Goal: Task Accomplishment & Management: Use online tool/utility

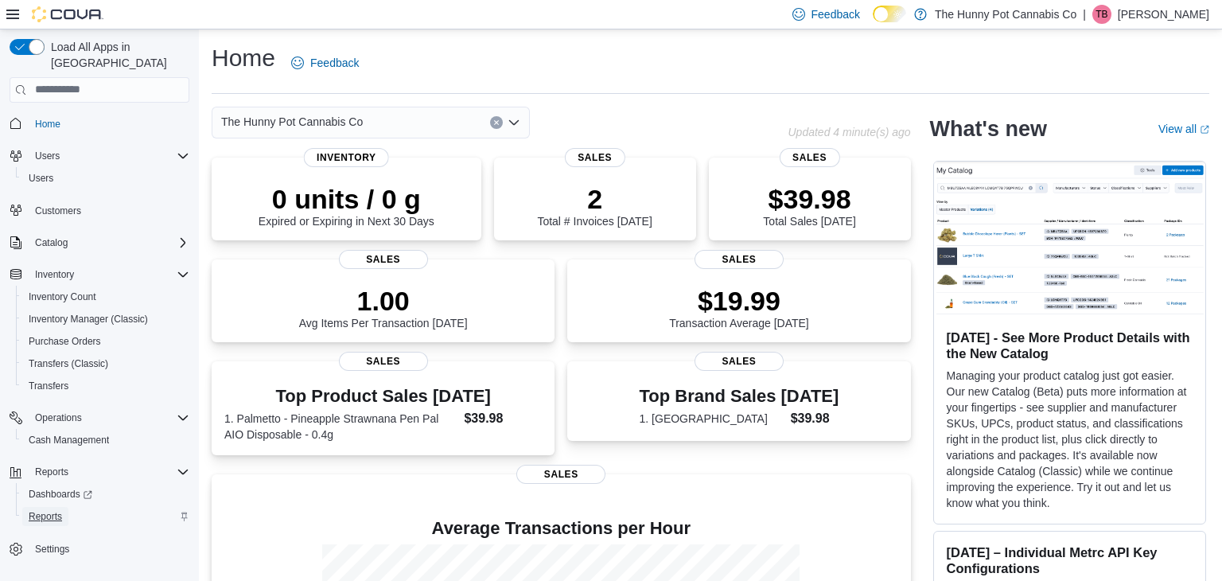
click at [48, 510] on span "Reports" at bounding box center [45, 516] width 33 height 13
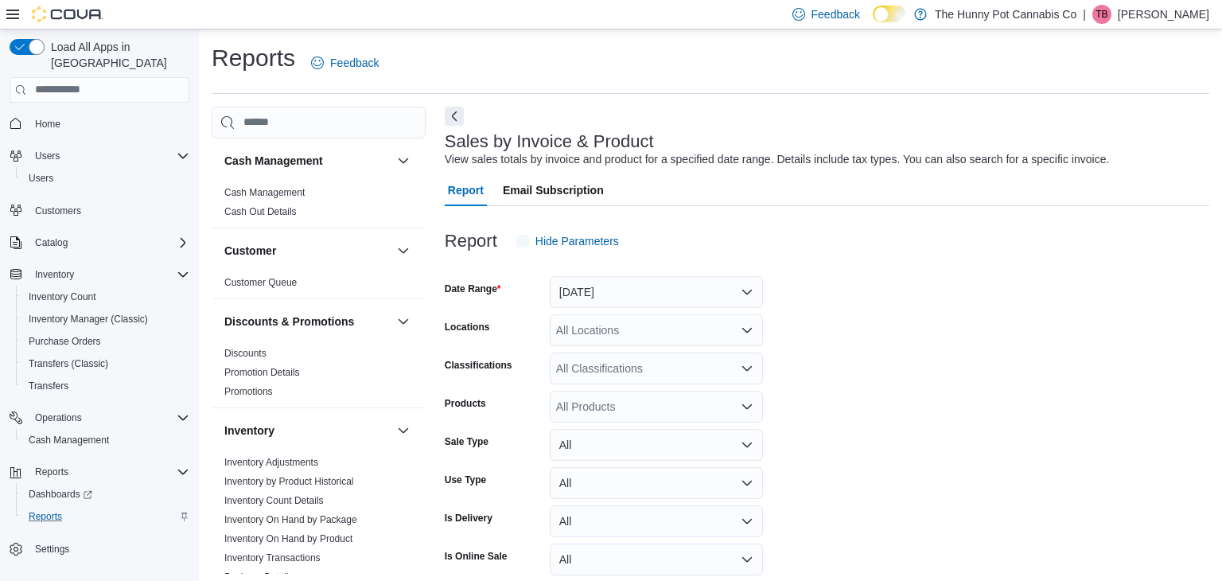
scroll to position [37, 0]
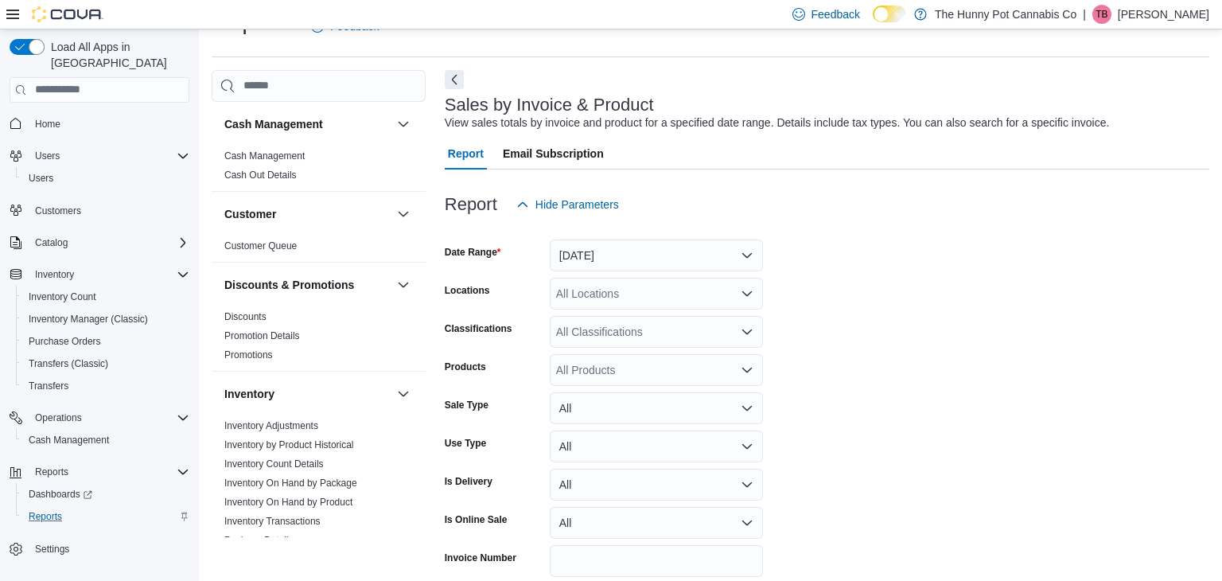
click at [575, 375] on div "All Products" at bounding box center [656, 370] width 213 height 32
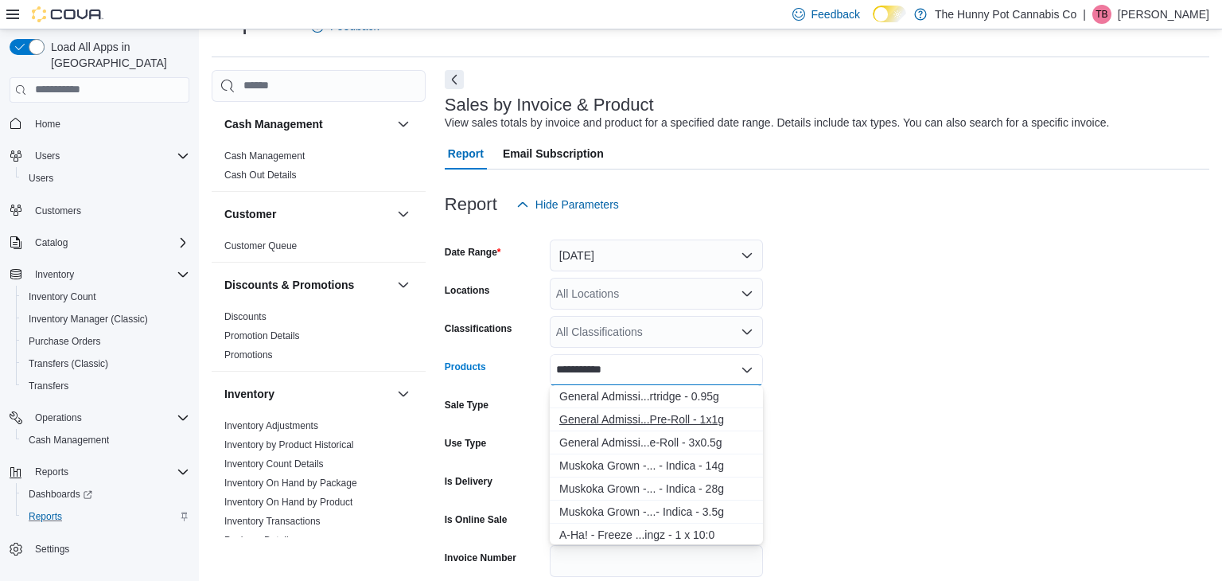
type input "**********"
click at [620, 420] on div "General Admissi...Pre-Roll - 1x1g" at bounding box center [656, 419] width 194 height 16
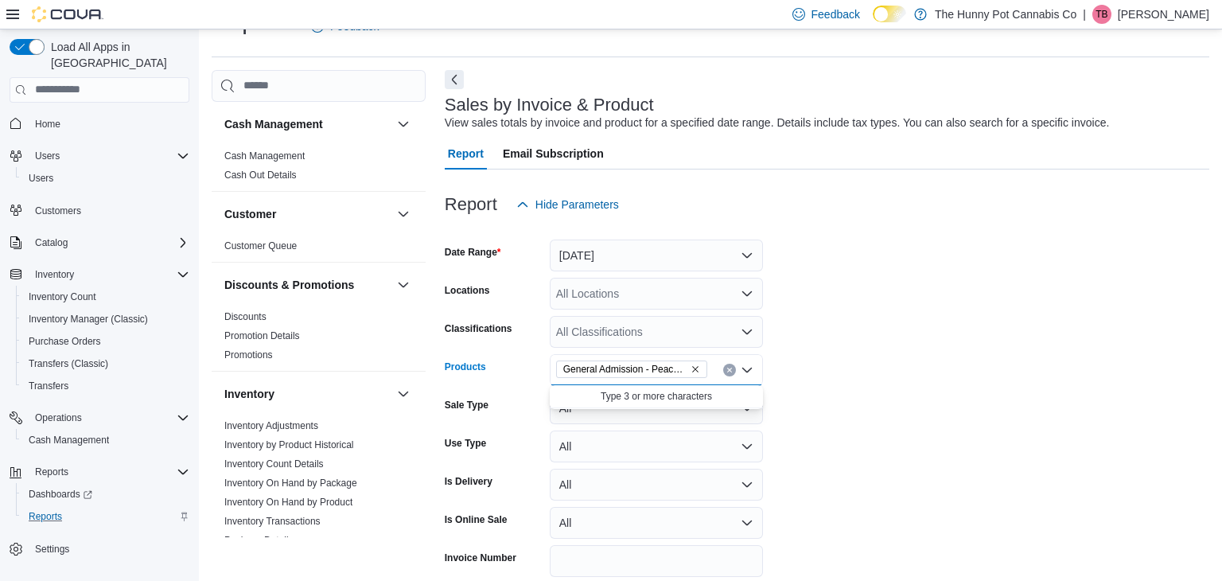
click at [590, 294] on div "All Locations" at bounding box center [656, 294] width 213 height 32
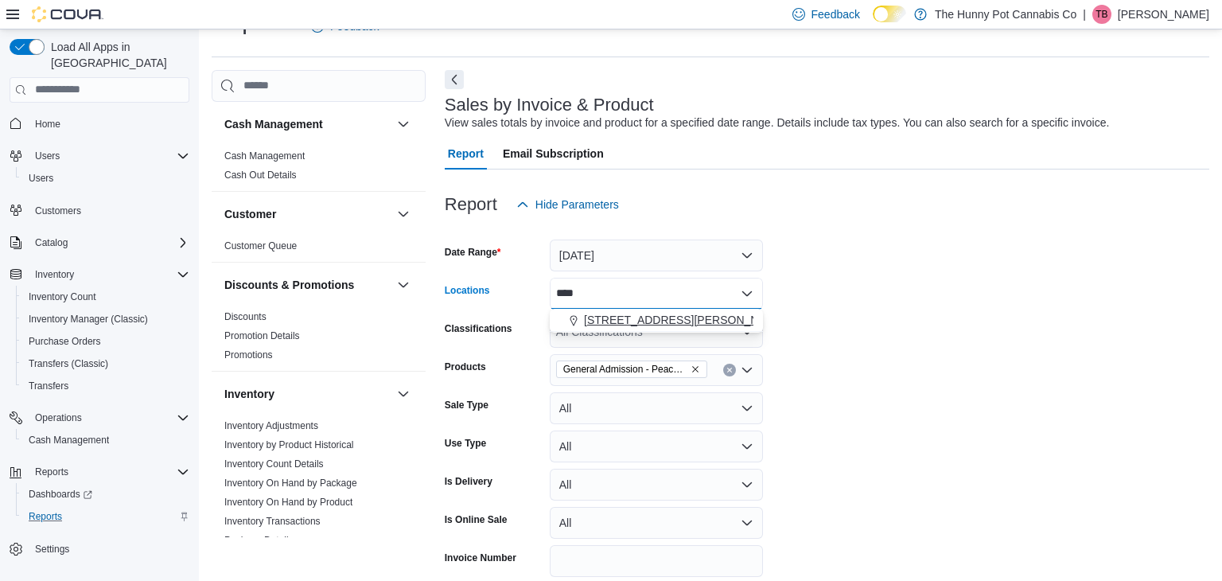
type input "****"
click at [615, 321] on span "[STREET_ADDRESS][PERSON_NAME]" at bounding box center [685, 320] width 202 height 16
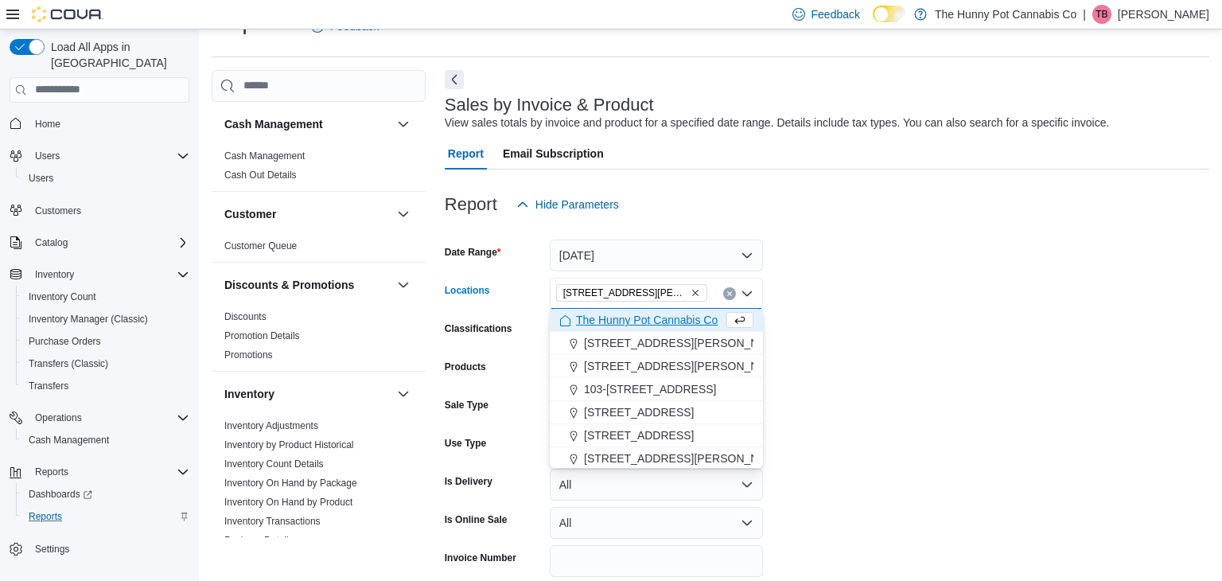
click at [785, 321] on form "Date Range [DATE] Locations [STREET_ADDRESS] Selected. [STREET_ADDRESS] Press B…" at bounding box center [827, 420] width 765 height 401
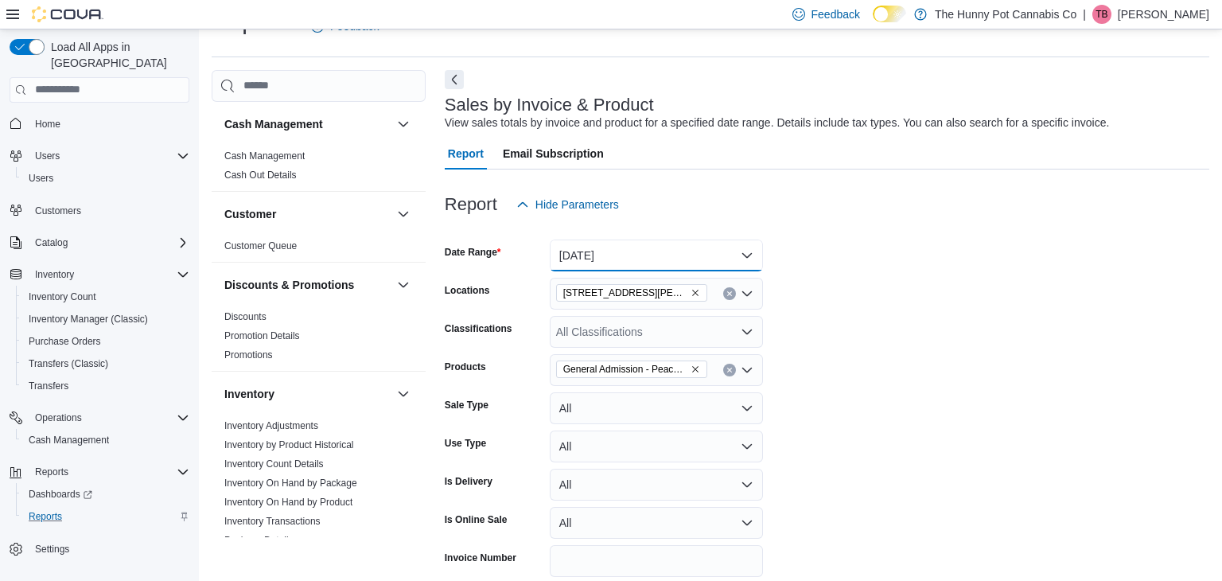
click at [660, 263] on button "[DATE]" at bounding box center [656, 255] width 213 height 32
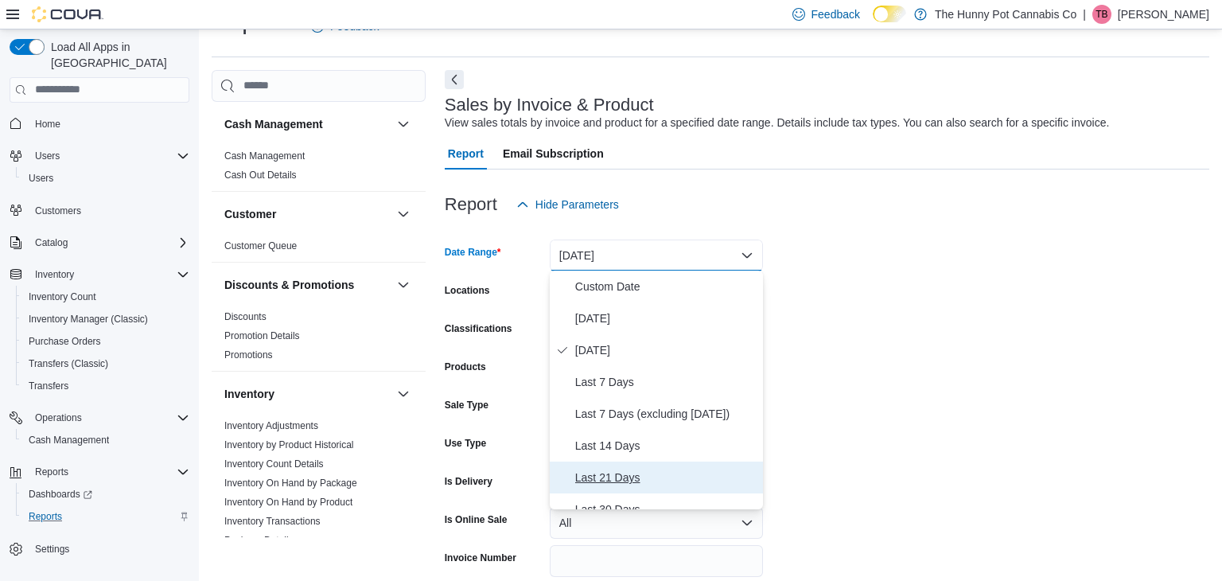
click at [592, 478] on span "Last 21 Days" at bounding box center [665, 477] width 181 height 19
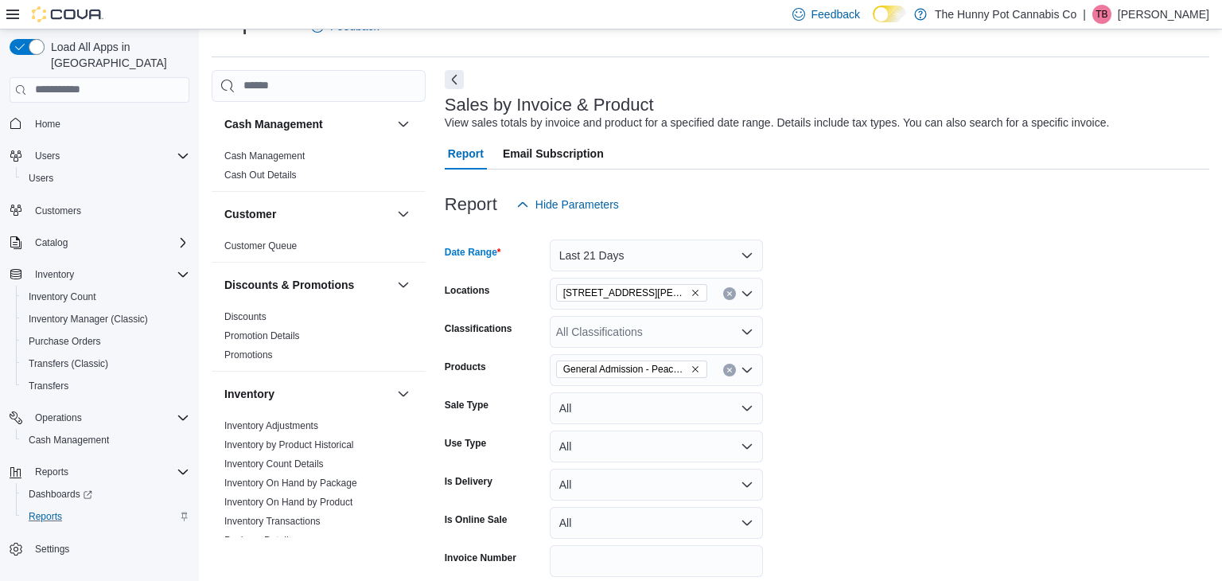
click at [805, 444] on form "Date Range Last 21 Days Locations [STREET_ADDRESS] Classifications All Classifi…" at bounding box center [827, 420] width 765 height 401
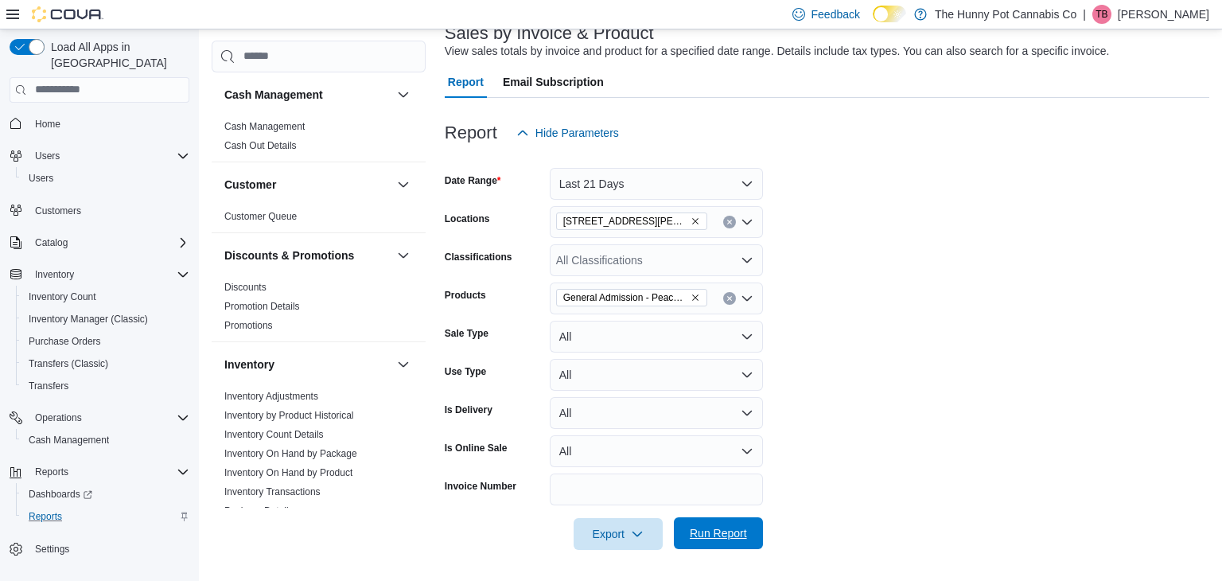
click at [732, 532] on span "Run Report" at bounding box center [718, 533] width 57 height 16
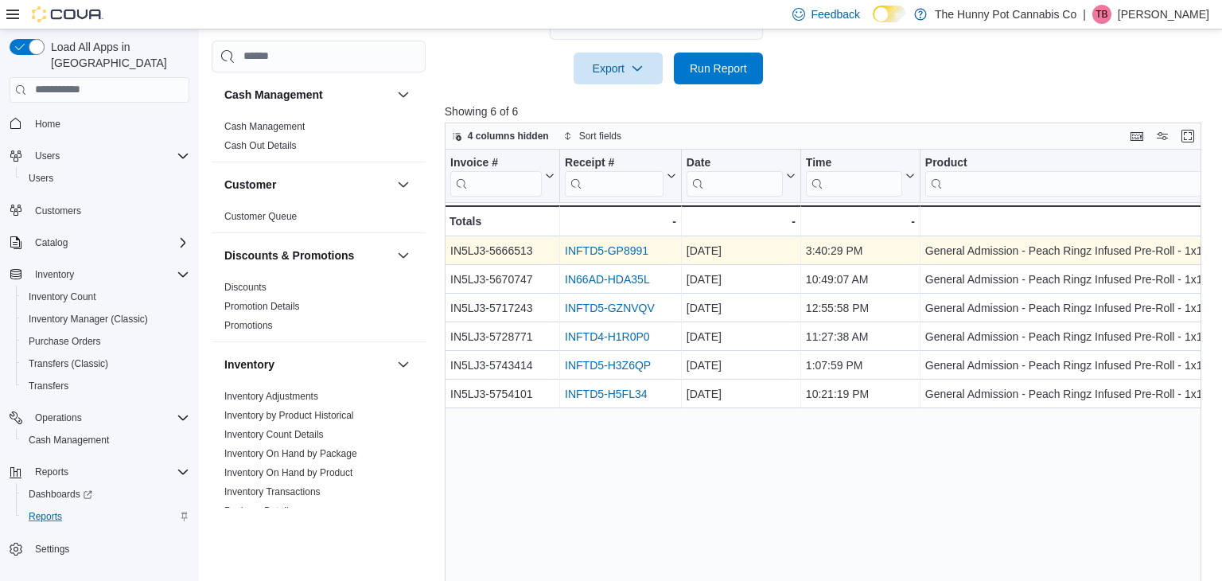
click at [609, 251] on link "INFTD5-GP8991" at bounding box center [607, 250] width 84 height 13
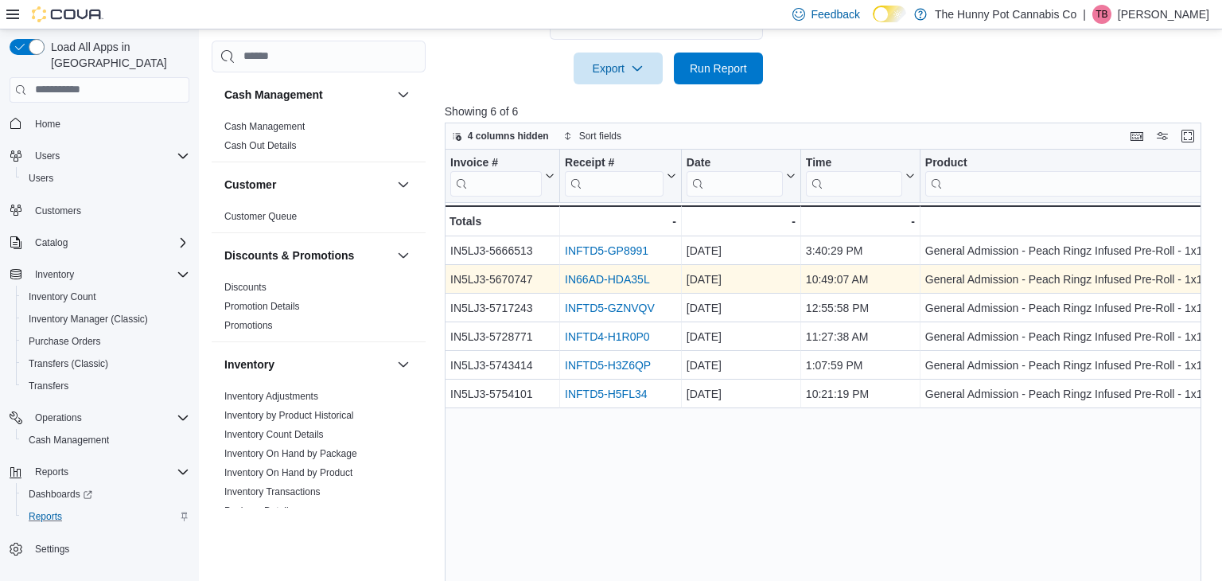
click at [583, 281] on link "IN66AD-HDA35L" at bounding box center [607, 279] width 85 height 13
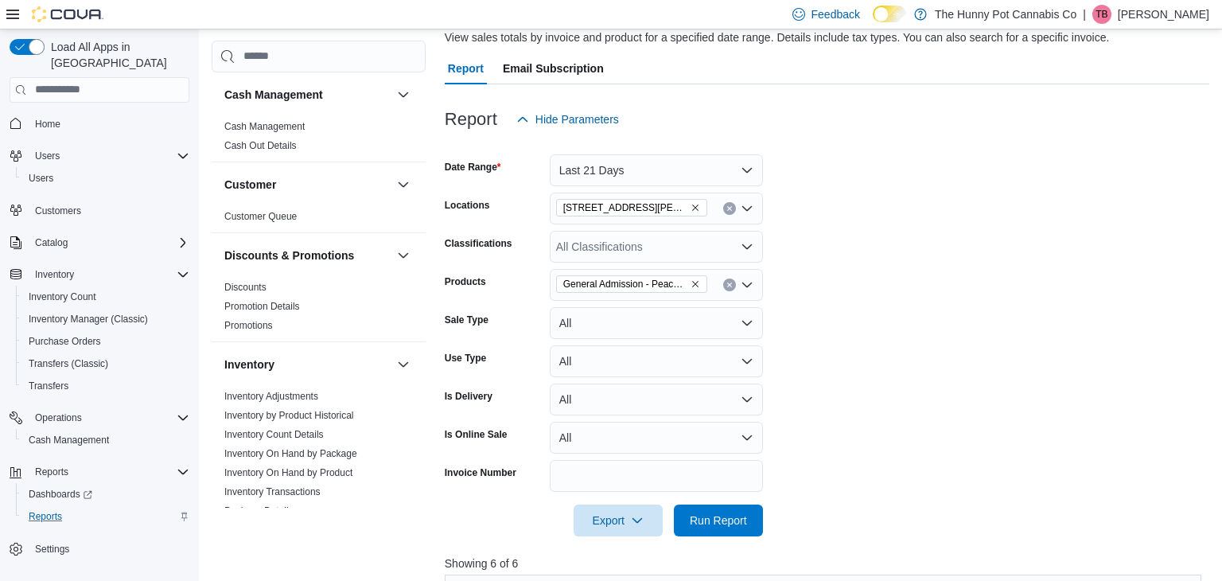
scroll to position [124, 0]
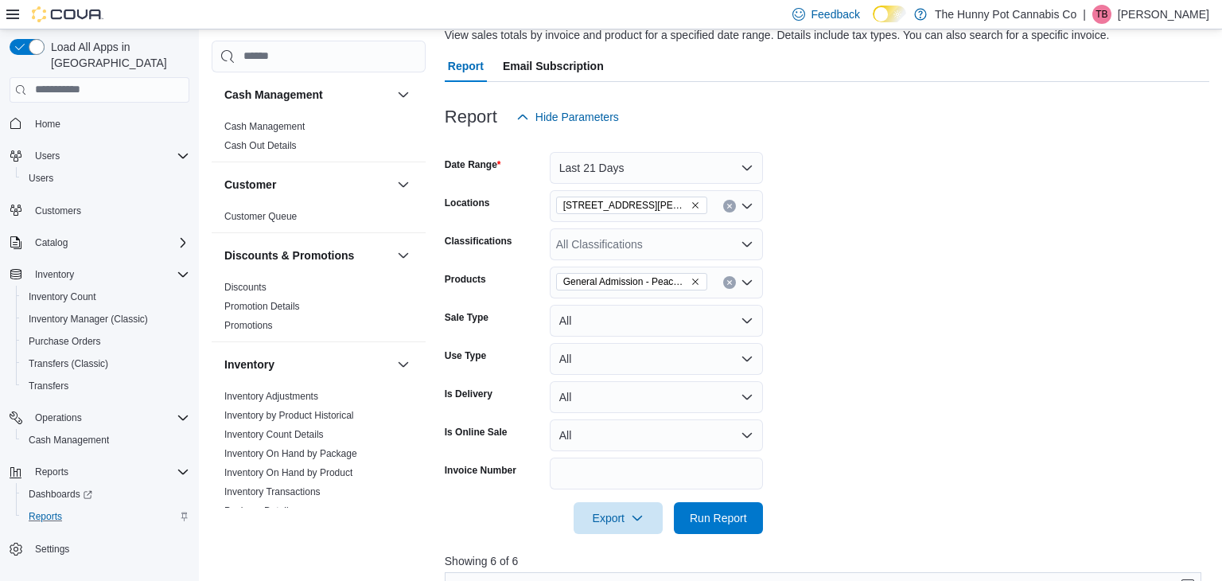
click at [696, 282] on icon "Remove General Admission - Peach Ringz Infused Pre-Roll - 1x1g from selection i…" at bounding box center [696, 282] width 10 height 10
click at [652, 282] on div "All Products Combo box. Selected. Combo box input. All Products. Type some text…" at bounding box center [656, 283] width 213 height 32
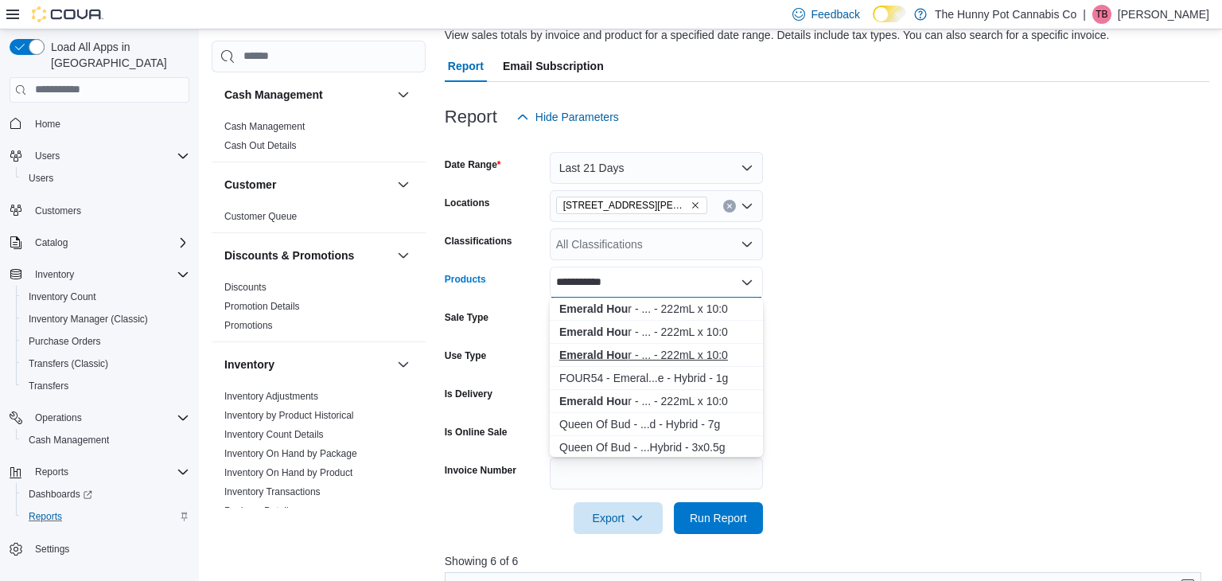
type input "**********"
click at [648, 354] on div "Emerald Hou r - ... - 222mL x 10:0" at bounding box center [656, 355] width 194 height 16
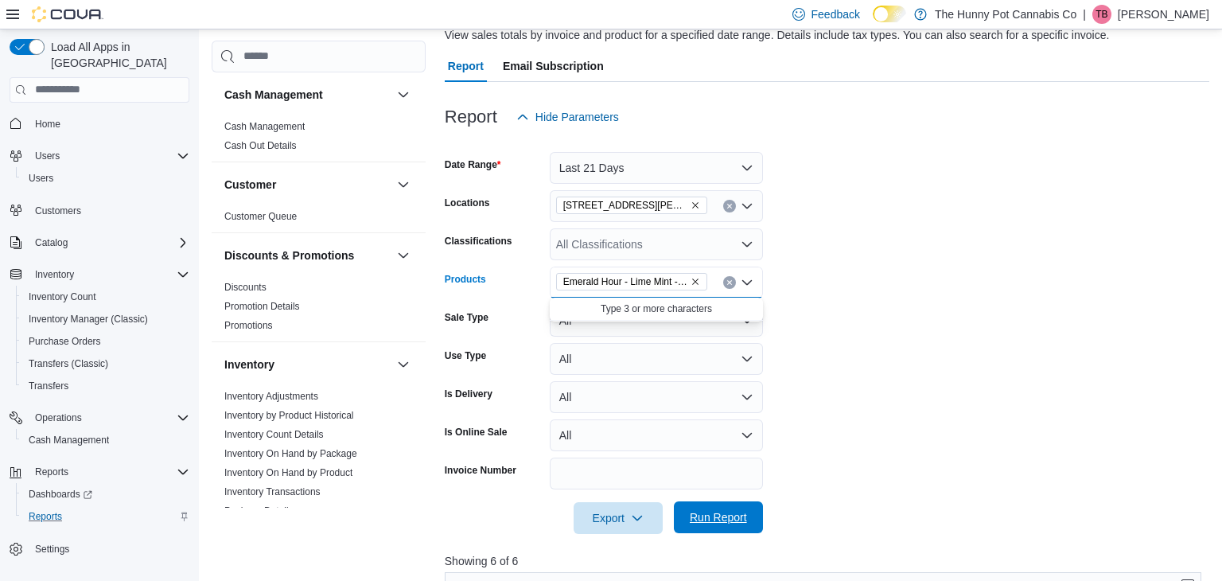
click at [705, 512] on span "Run Report" at bounding box center [718, 517] width 57 height 16
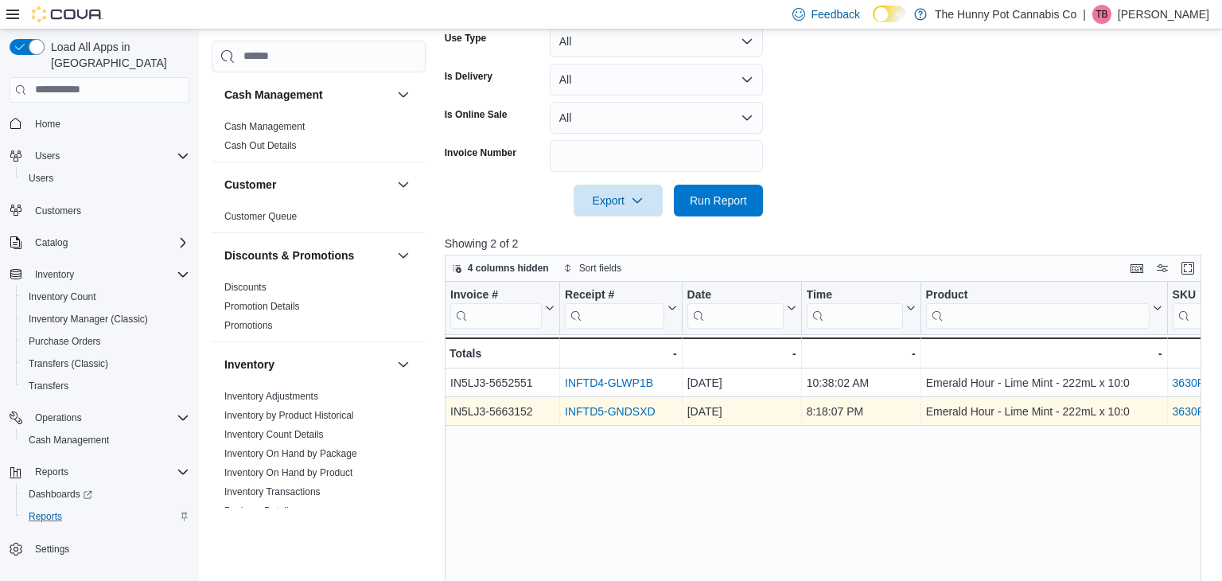
click at [630, 412] on link "INFTD5-GNDSXD" at bounding box center [610, 411] width 91 height 13
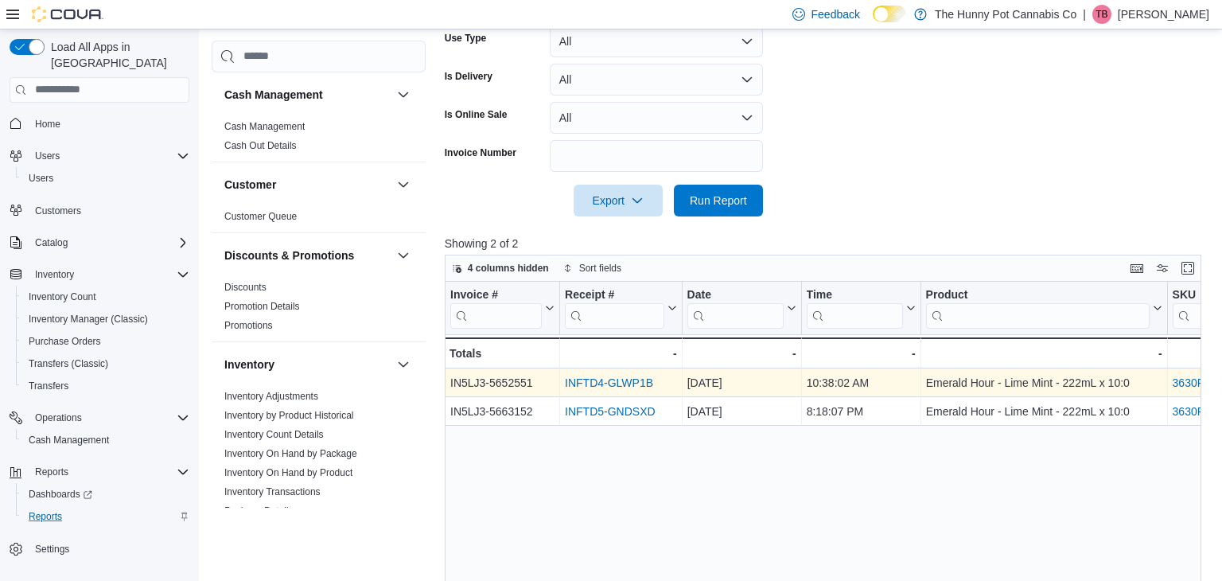
click at [601, 381] on link "INFTD4-GLWP1B" at bounding box center [609, 382] width 88 height 13
click at [619, 383] on link "INFTD4-GLWP1B" at bounding box center [609, 382] width 88 height 13
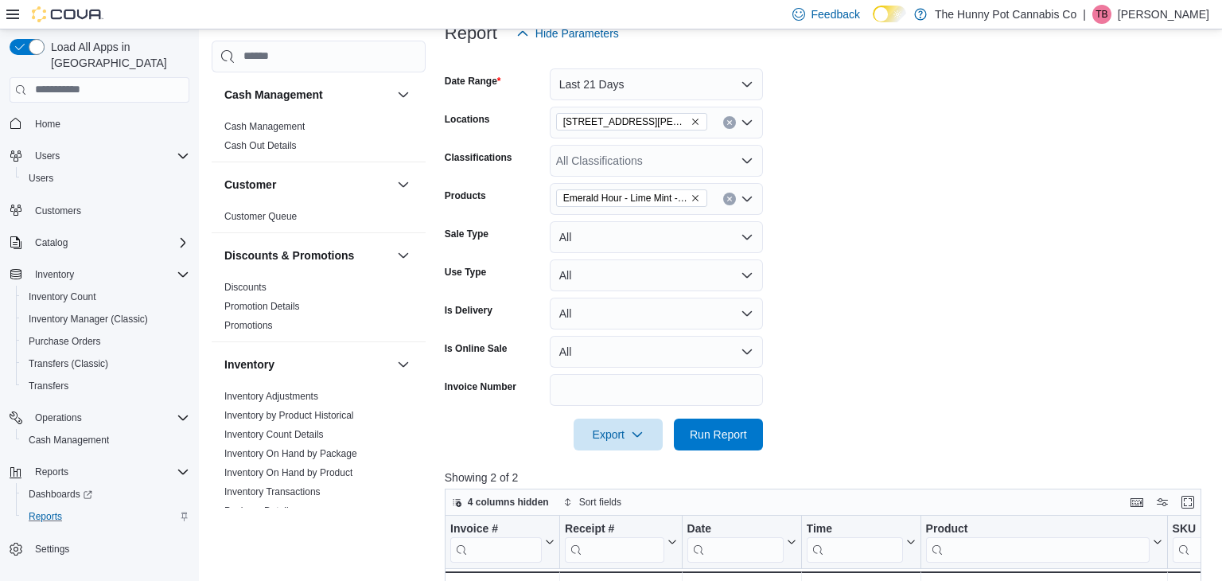
scroll to position [205, 0]
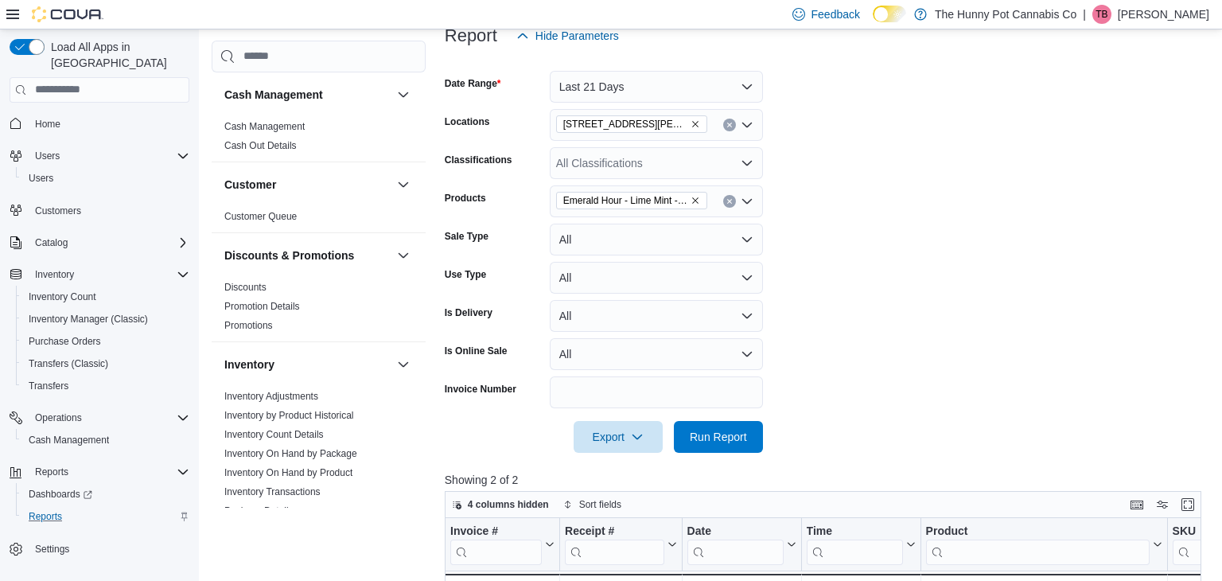
click at [697, 199] on icon "Remove Emerald Hour - Lime Mint - 222mL x 10:0 from selection in this group" at bounding box center [696, 201] width 10 height 10
click at [674, 200] on div "All Products Combo box. Selected. Combo box input. All Products. Type some text…" at bounding box center [656, 201] width 213 height 32
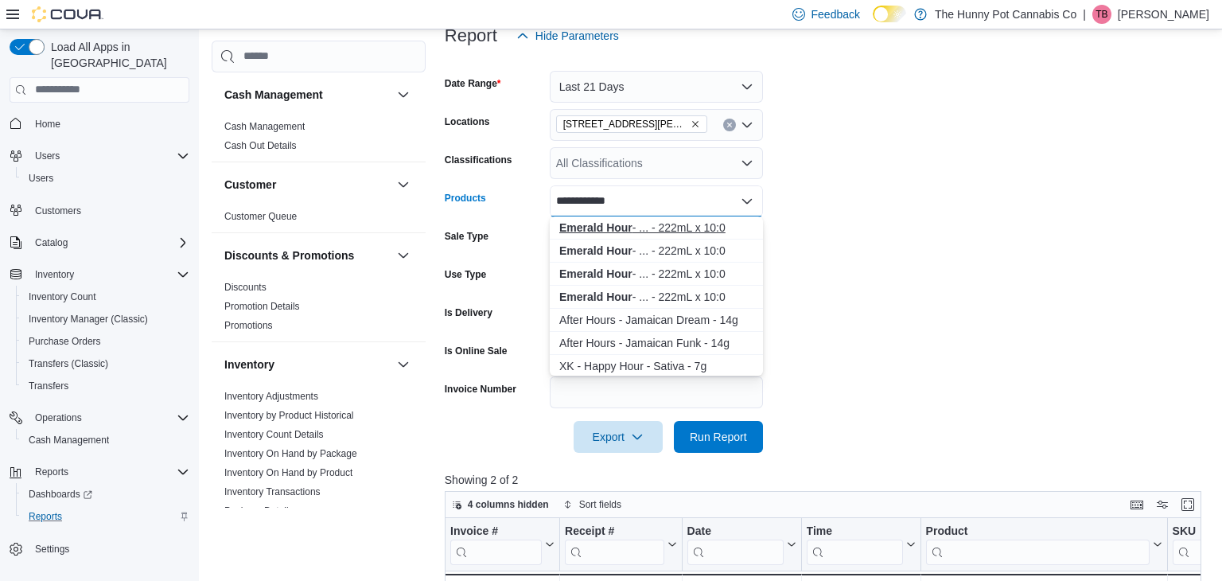
type input "**********"
click at [697, 229] on div "Emerald Hour - ... - 222mL x 10:0" at bounding box center [656, 228] width 194 height 16
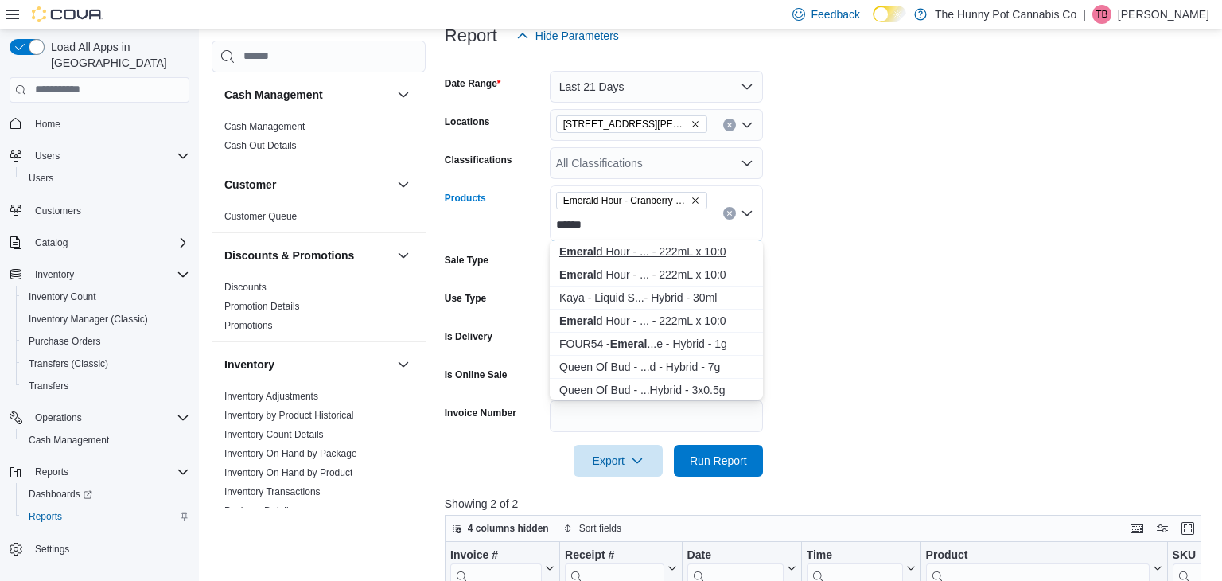
type input "******"
click at [691, 251] on div "Emeral d Hour - ... - 222mL x 10:0" at bounding box center [656, 251] width 194 height 16
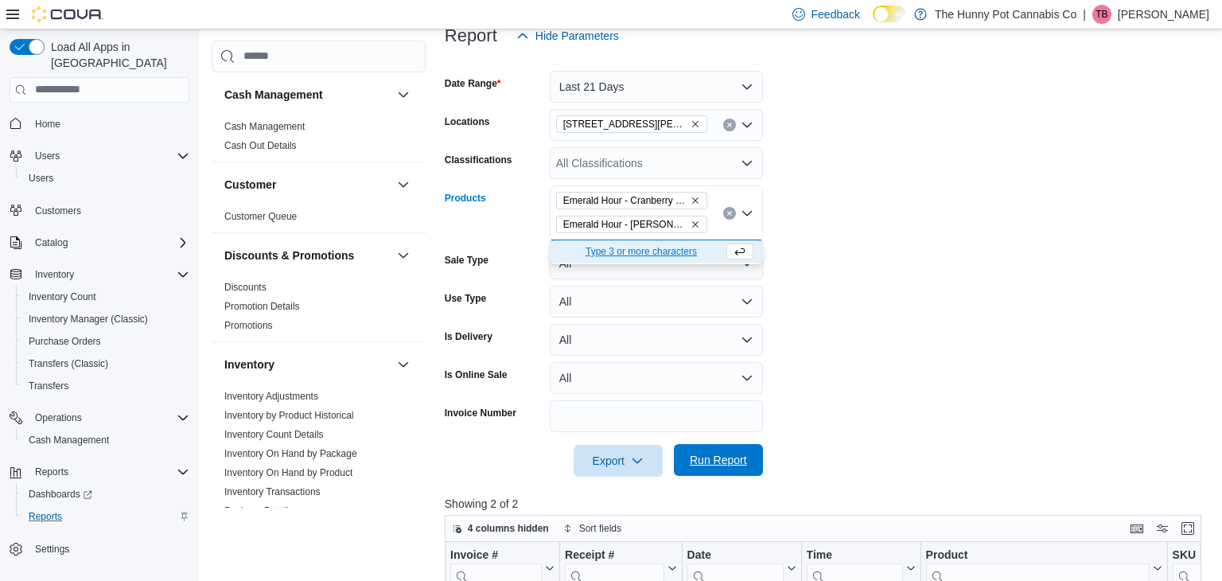
click at [722, 466] on span "Run Report" at bounding box center [718, 460] width 57 height 16
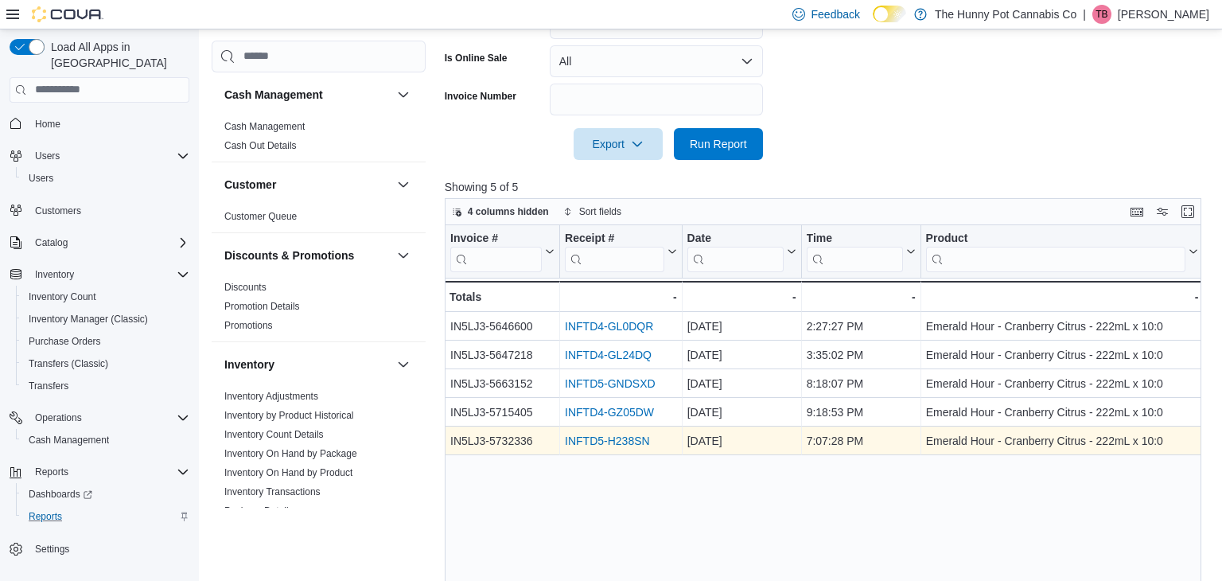
click at [615, 441] on link "INFTD5-H238SN" at bounding box center [607, 440] width 85 height 13
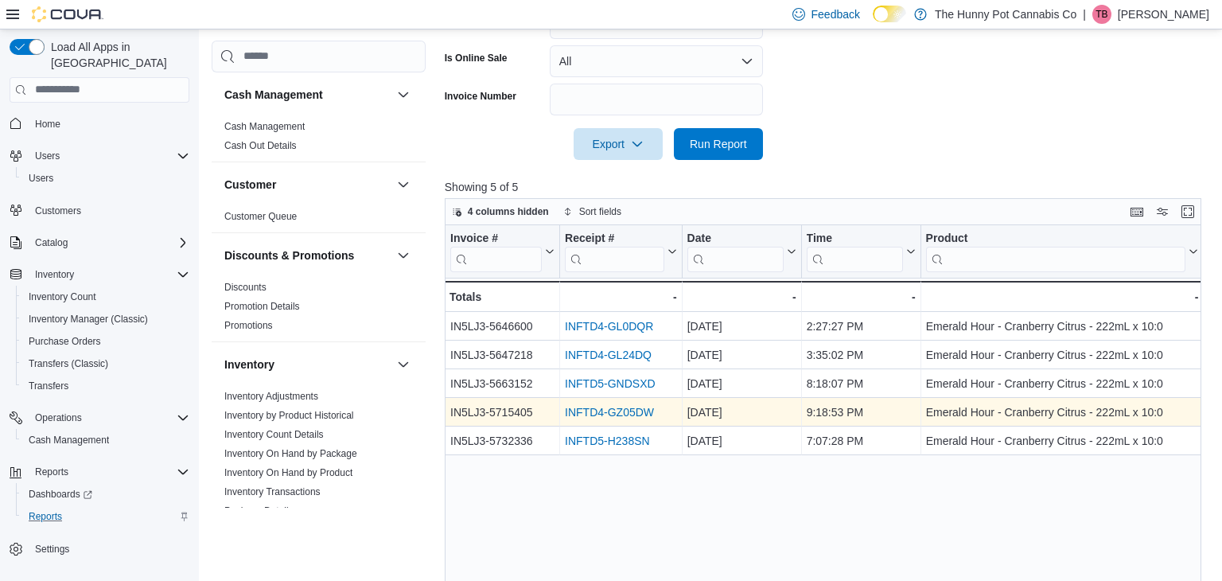
click at [593, 414] on link "INFTD4-GZ05DW" at bounding box center [609, 412] width 89 height 13
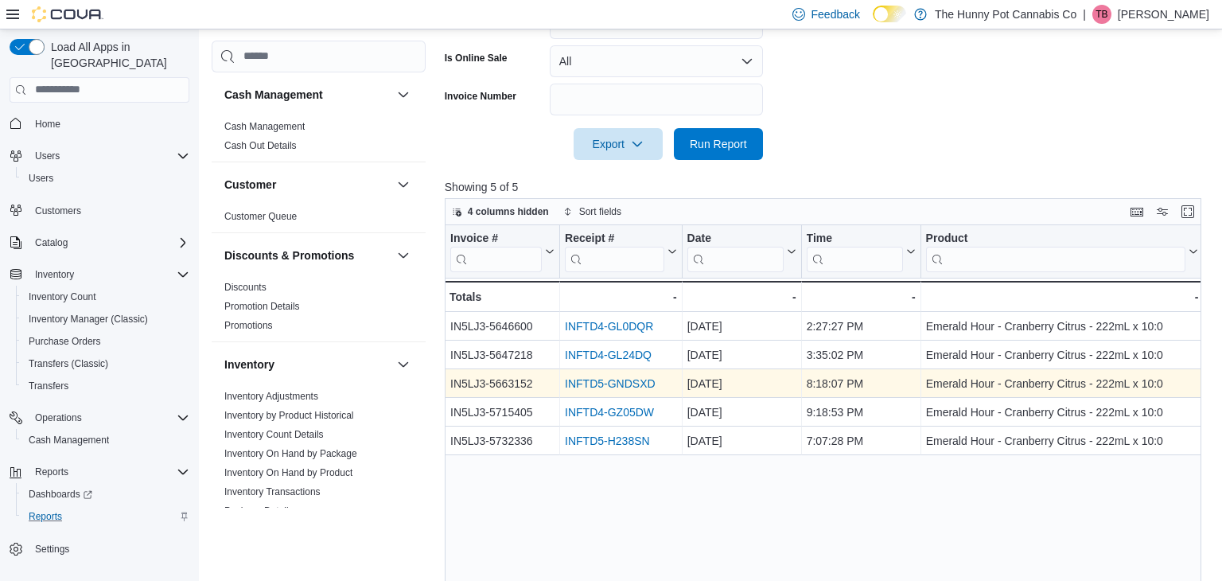
click at [617, 383] on link "INFTD5-GNDSXD" at bounding box center [610, 383] width 91 height 13
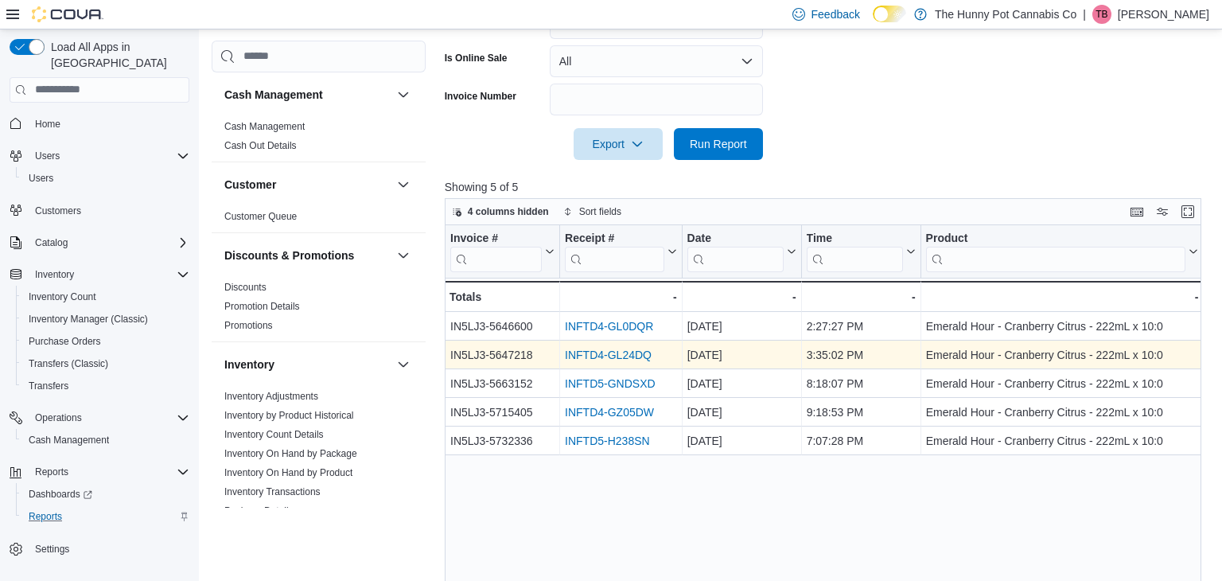
click at [604, 355] on link "INFTD4-GL24DQ" at bounding box center [608, 354] width 87 height 13
